Goal: Navigation & Orientation: Find specific page/section

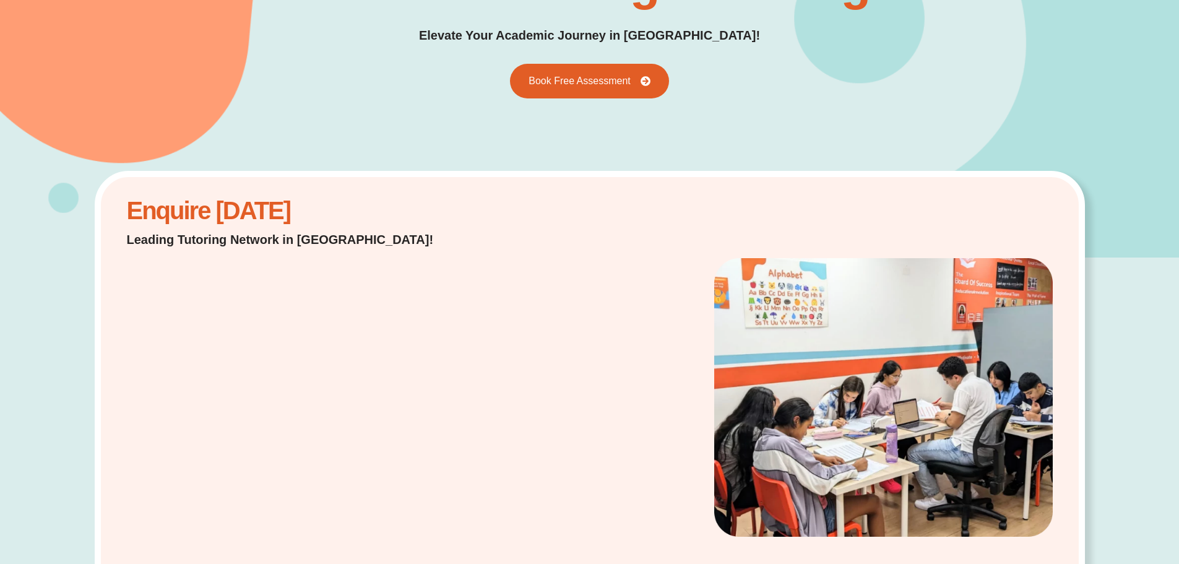
scroll to position [186, 0]
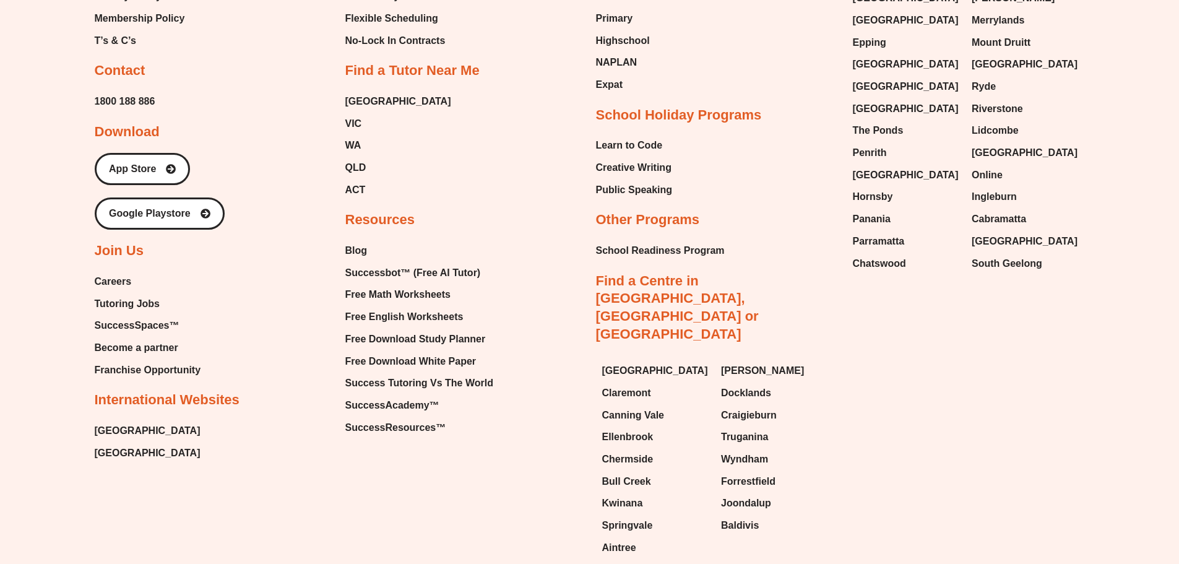
scroll to position [5626, 0]
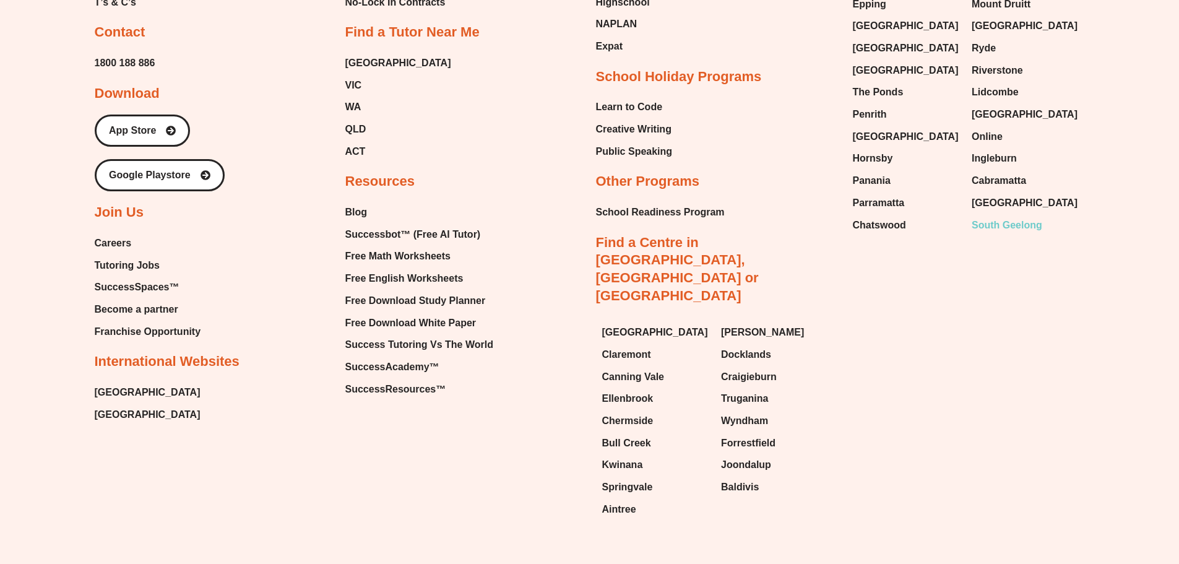
click at [986, 216] on span "South Geelong" at bounding box center [1007, 225] width 71 height 19
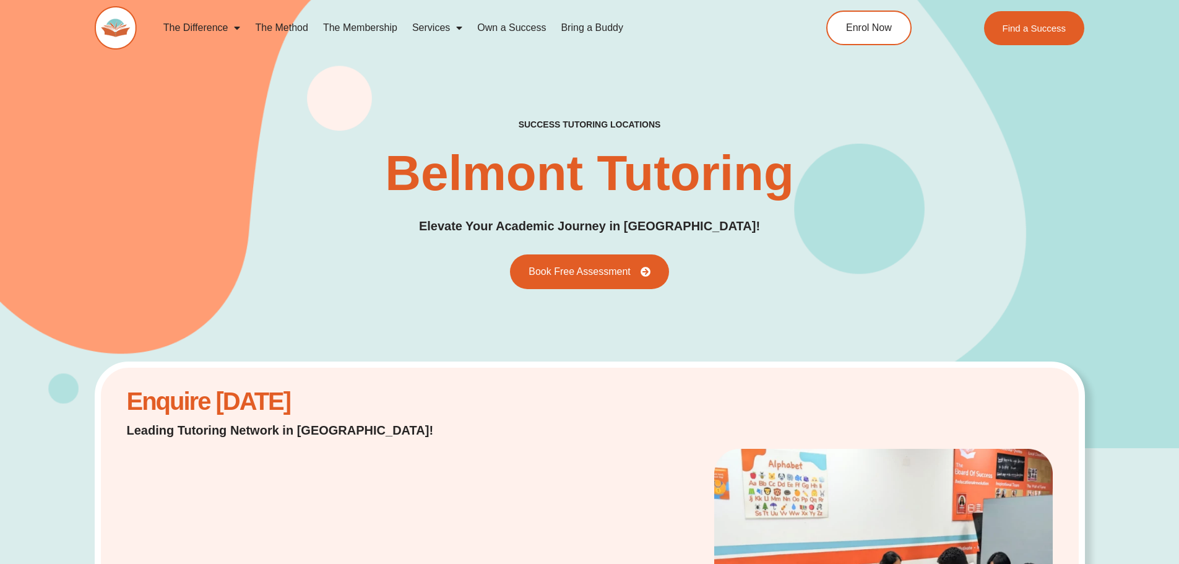
click at [332, 277] on div "success tutoring locations Belmont Tutoring Elevate Your Academic Journey in [G…" at bounding box center [590, 204] width 991 height 170
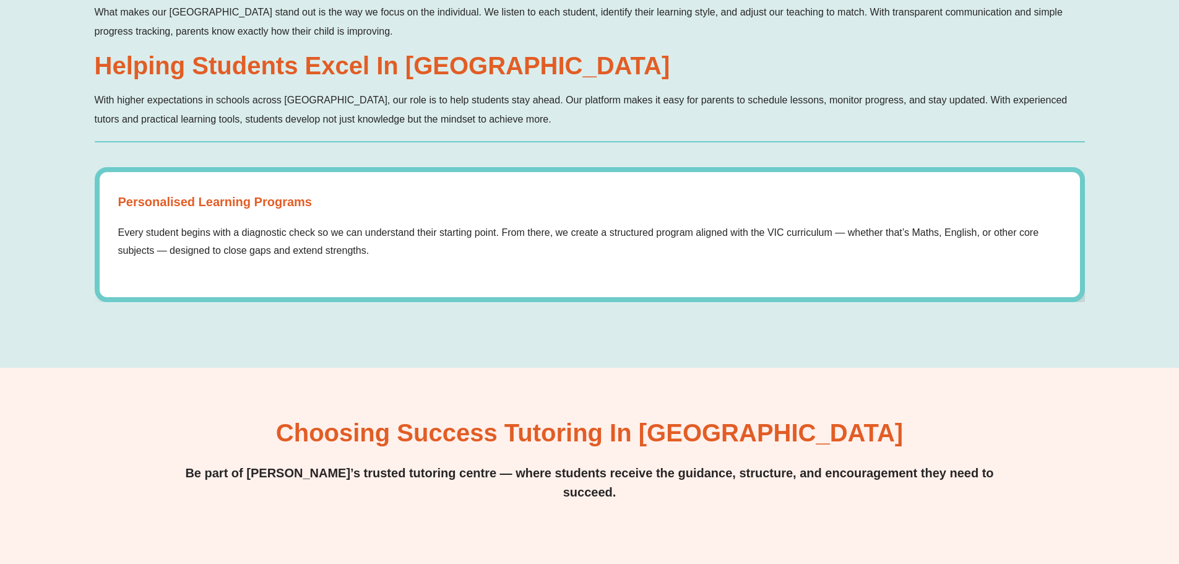
scroll to position [1017, 0]
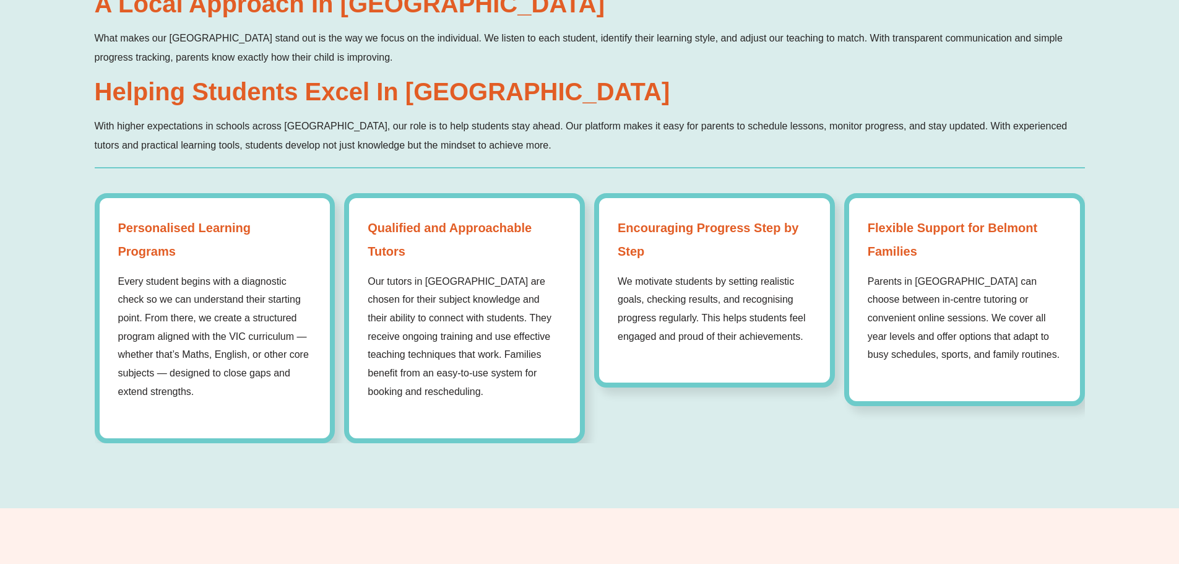
click at [790, 145] on p "With higher expectations in schools across [GEOGRAPHIC_DATA], our role is to he…" at bounding box center [590, 135] width 991 height 38
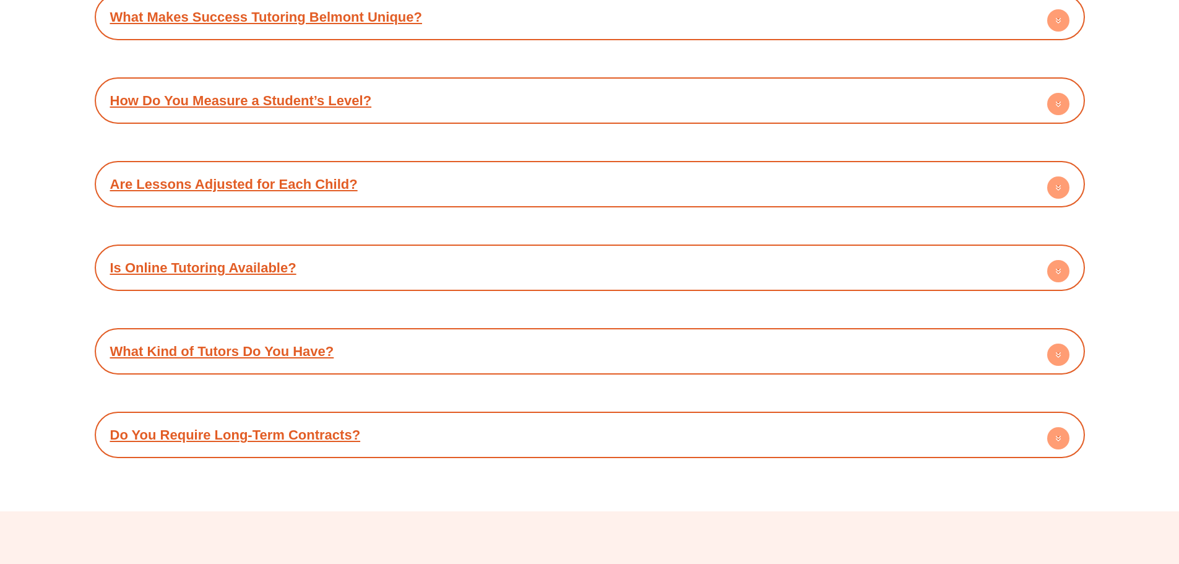
scroll to position [3816, 0]
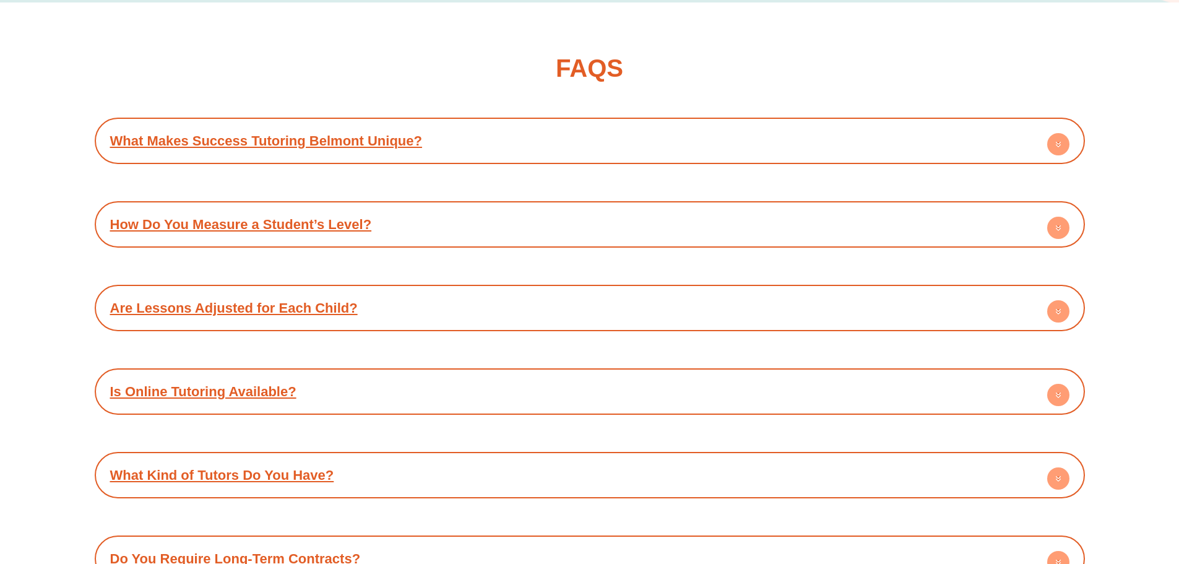
click at [1057, 145] on icon at bounding box center [1058, 146] width 4 height 2
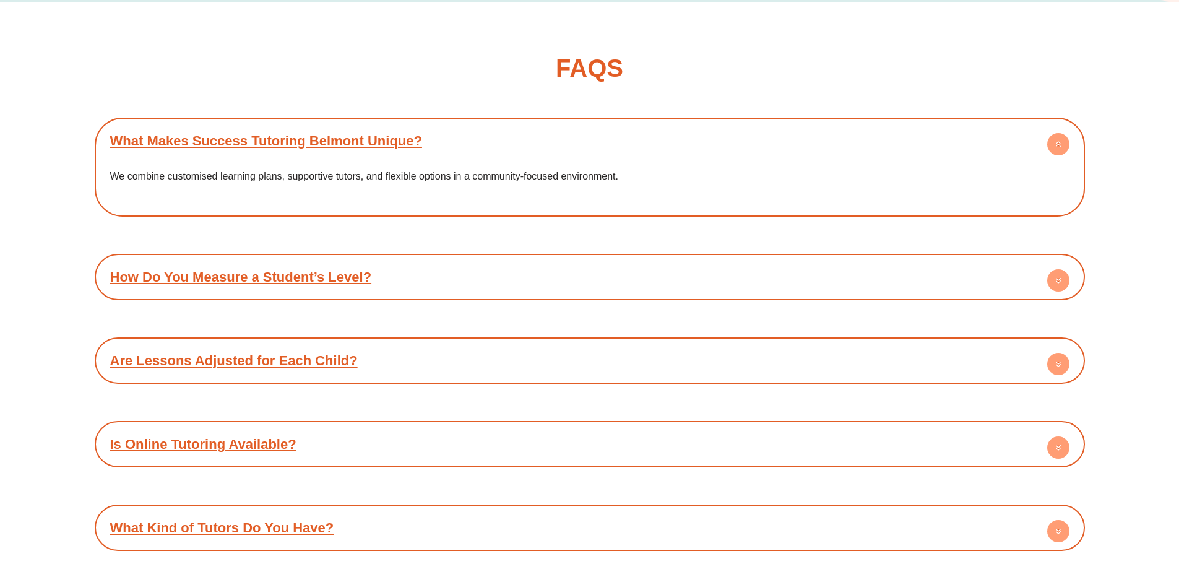
click at [1050, 269] on circle at bounding box center [1058, 280] width 22 height 22
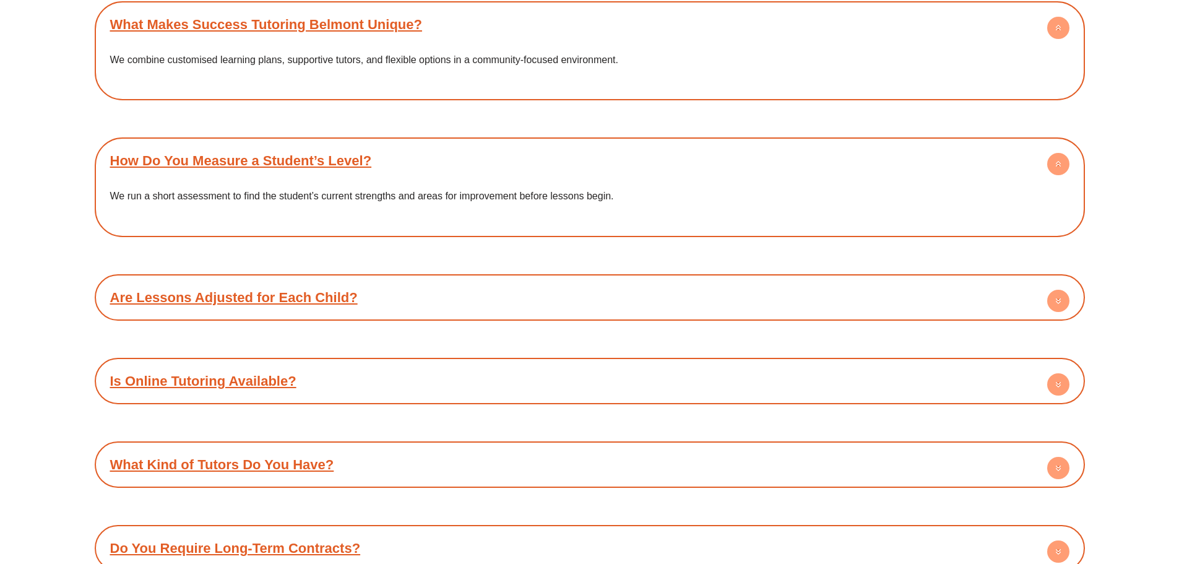
scroll to position [3940, 0]
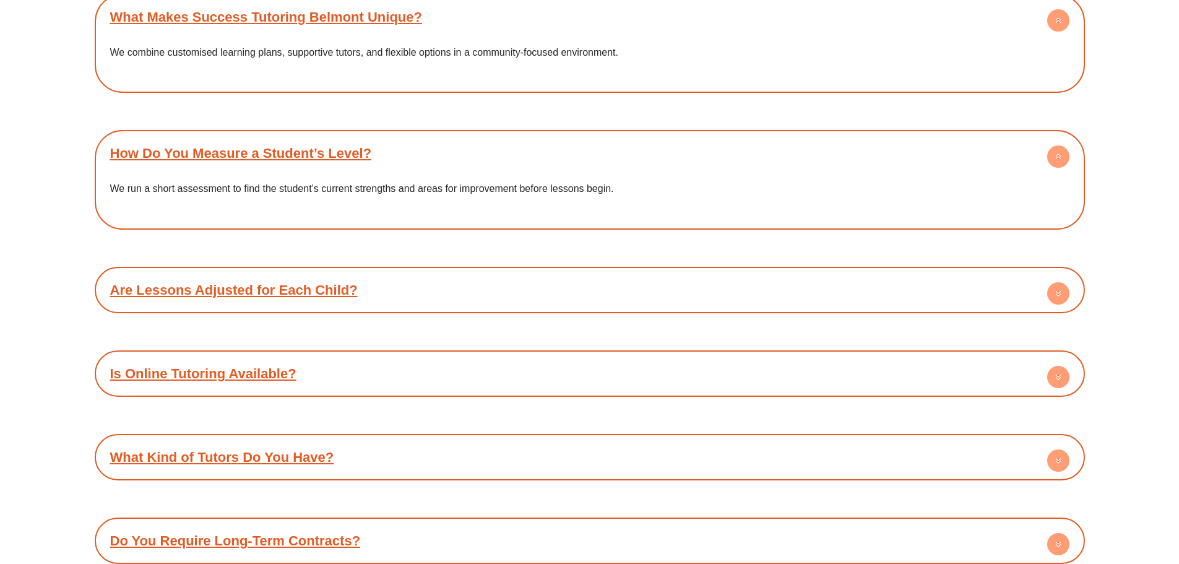
click at [1064, 282] on circle at bounding box center [1058, 293] width 22 height 22
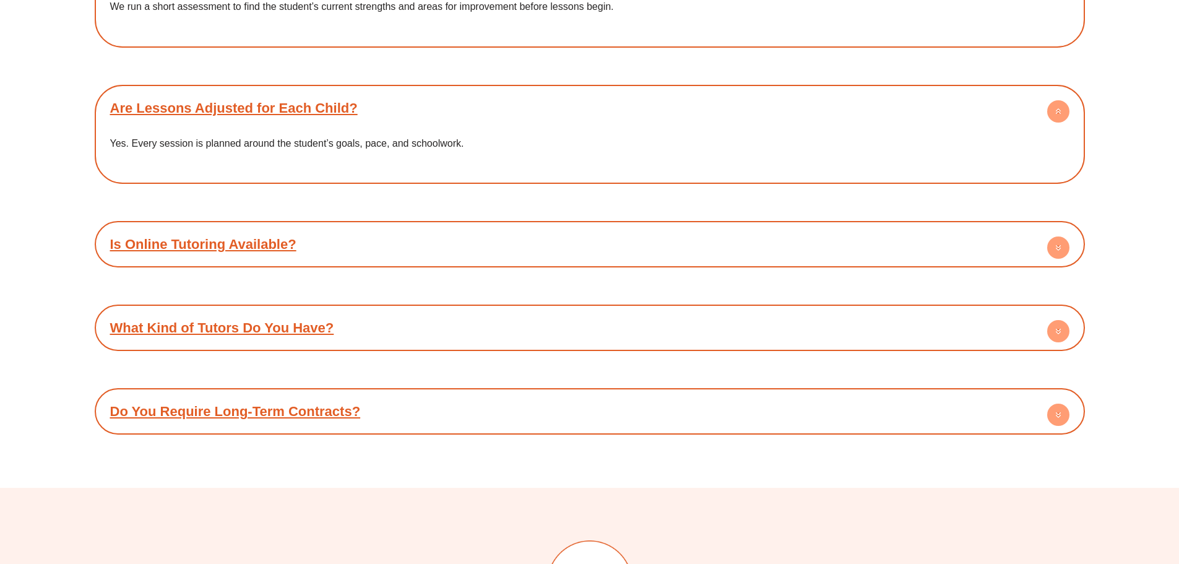
scroll to position [4125, 0]
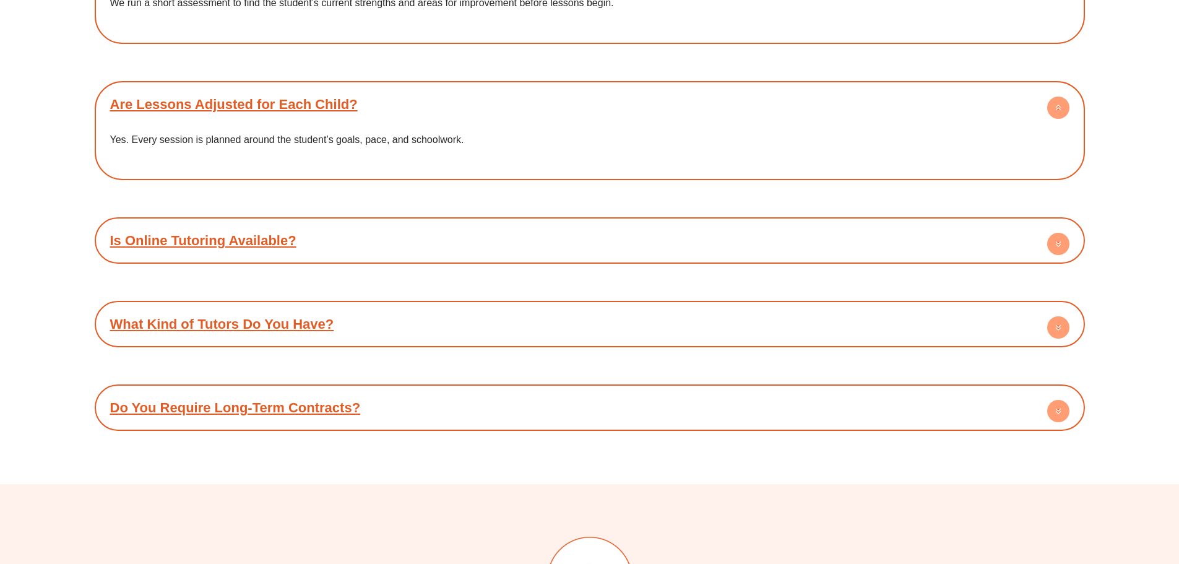
click at [1057, 233] on circle at bounding box center [1058, 244] width 22 height 22
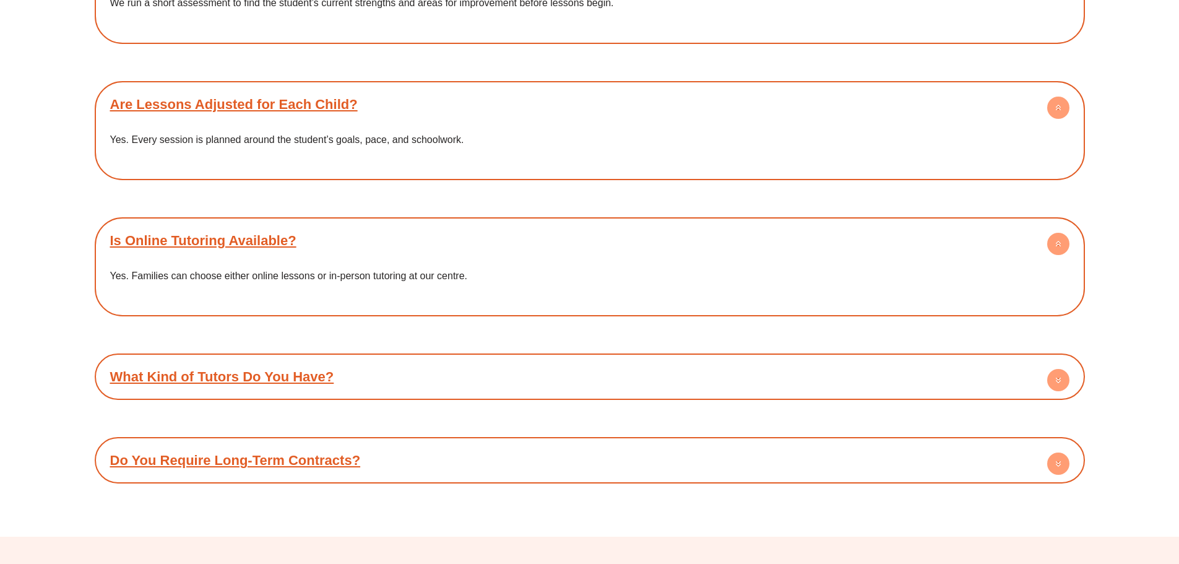
click at [1058, 369] on circle at bounding box center [1058, 380] width 22 height 22
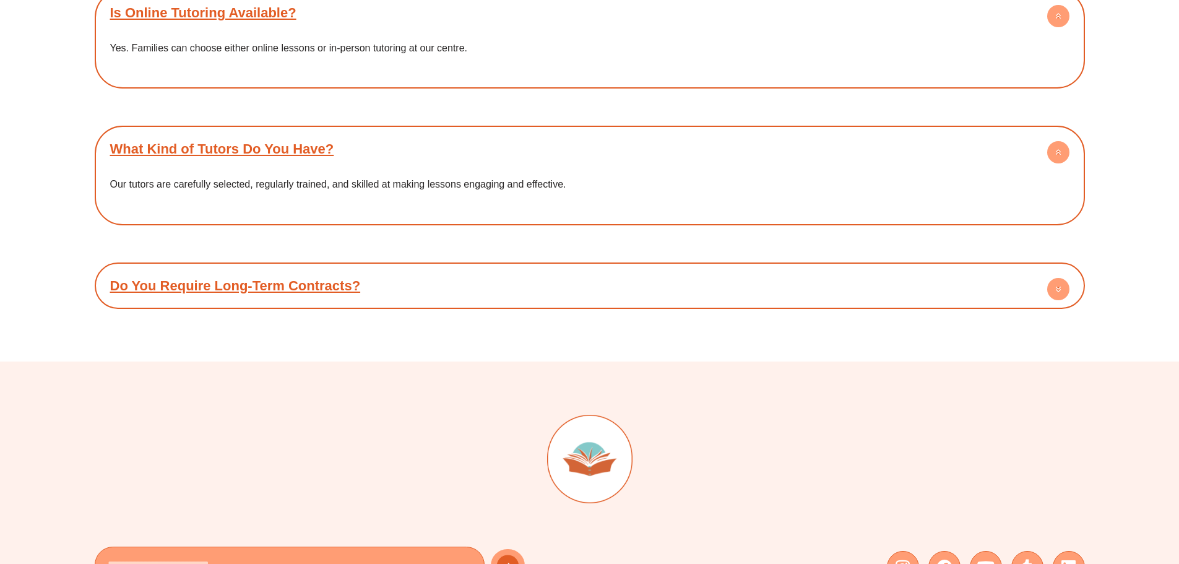
scroll to position [4373, 0]
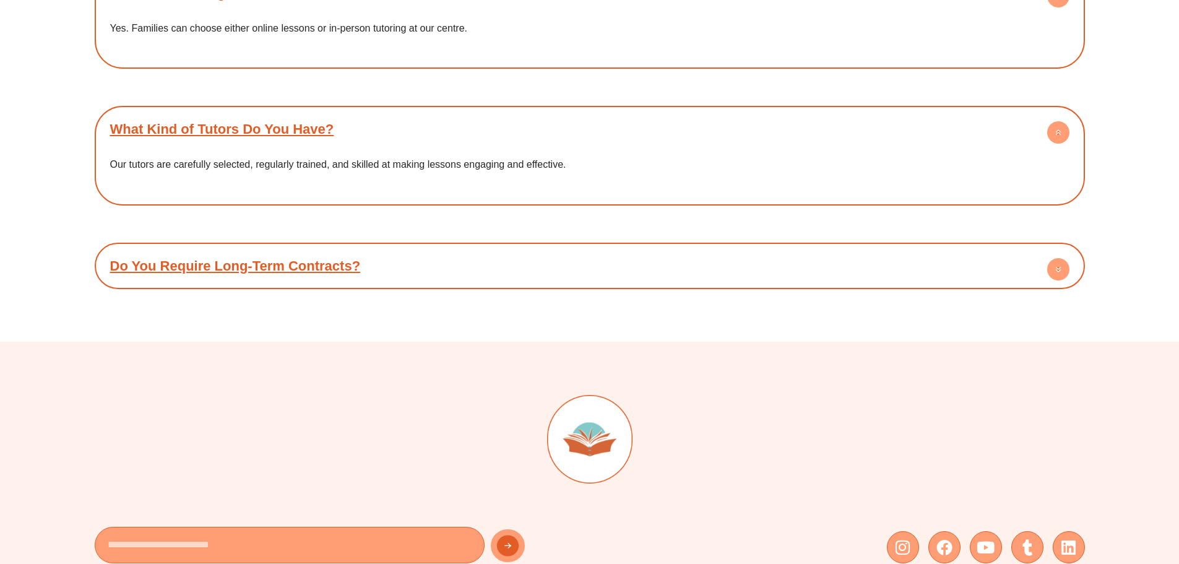
click at [1059, 258] on circle at bounding box center [1058, 269] width 22 height 22
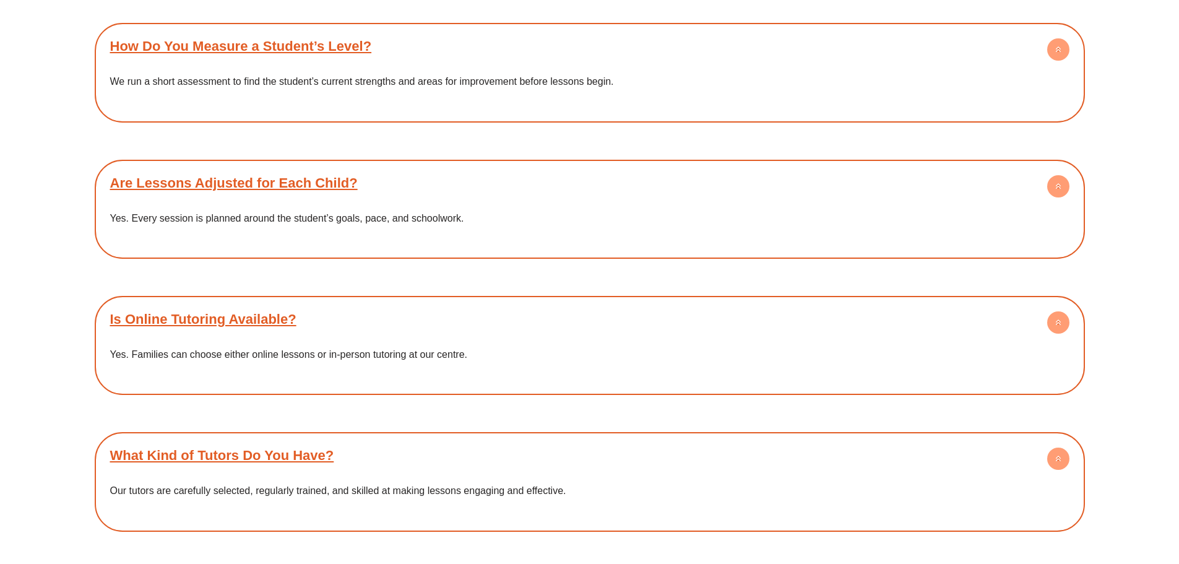
scroll to position [3940, 0]
